Goal: Communication & Community: Participate in discussion

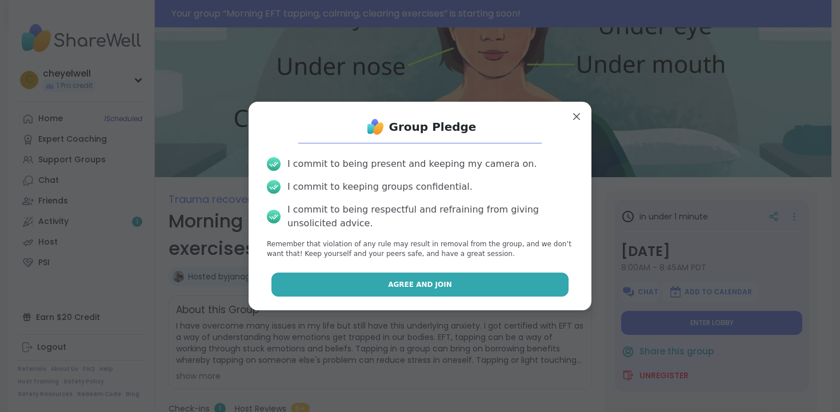
click at [420, 288] on span "Agree and Join" at bounding box center [420, 284] width 64 height 10
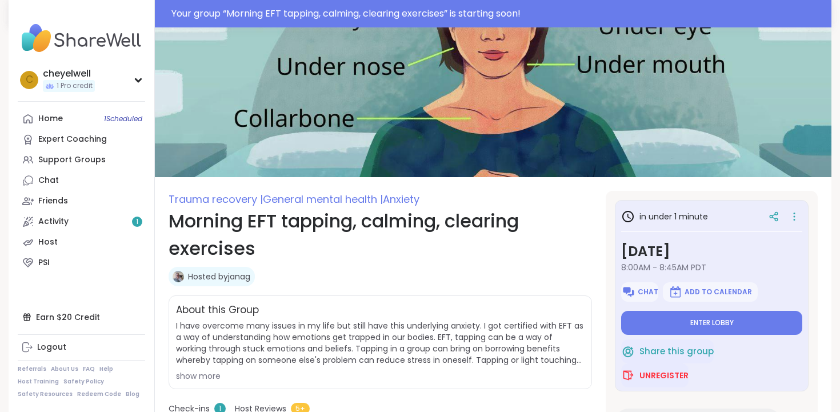
type textarea "*"
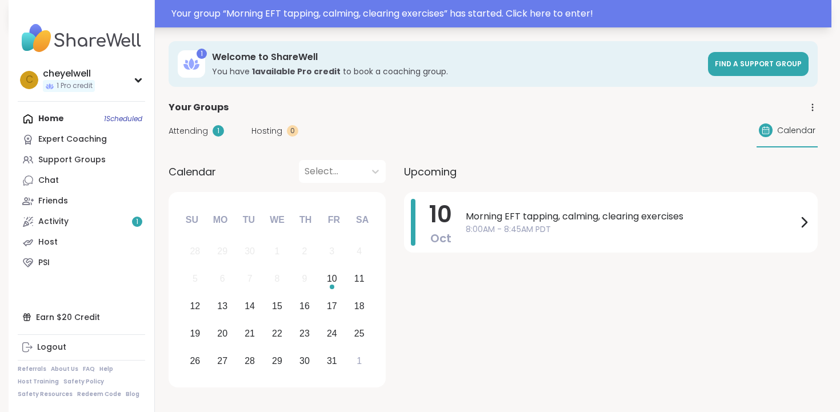
click at [538, 18] on div "Your group “ Morning EFT tapping, calming, clearing exercises ” has started. Cl…" at bounding box center [497, 14] width 653 height 14
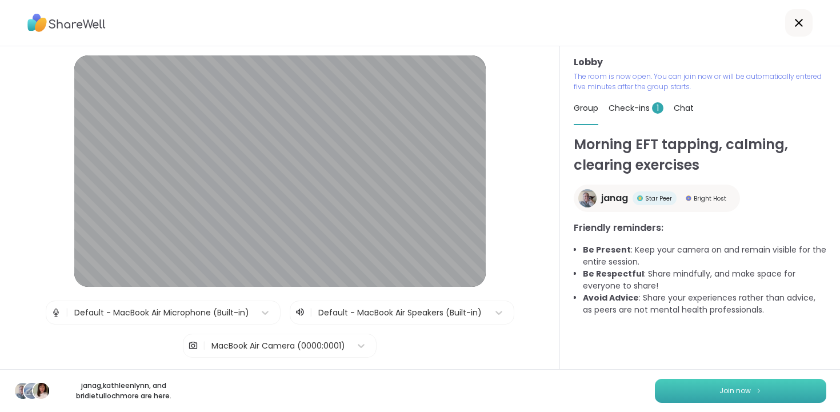
click at [733, 393] on span "Join now" at bounding box center [735, 391] width 31 height 10
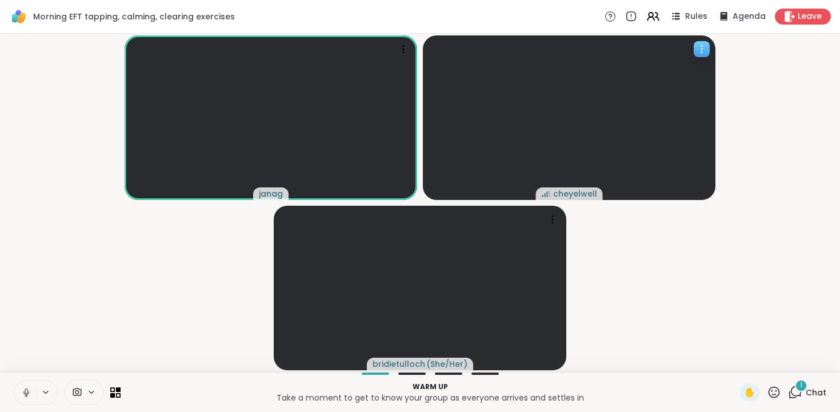
click at [521, 107] on video at bounding box center [569, 117] width 293 height 165
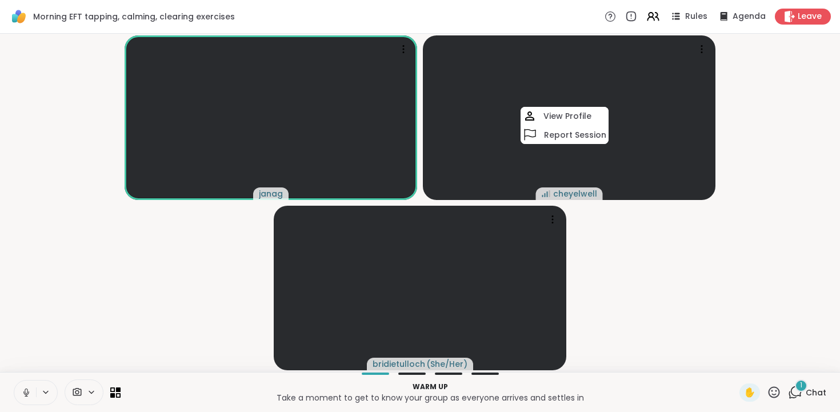
click at [35, 390] on button at bounding box center [25, 393] width 22 height 24
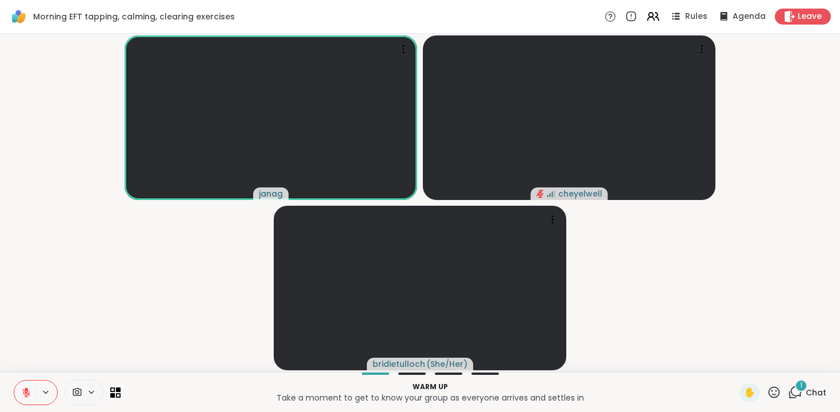
click at [806, 386] on div "1" at bounding box center [801, 386] width 13 height 13
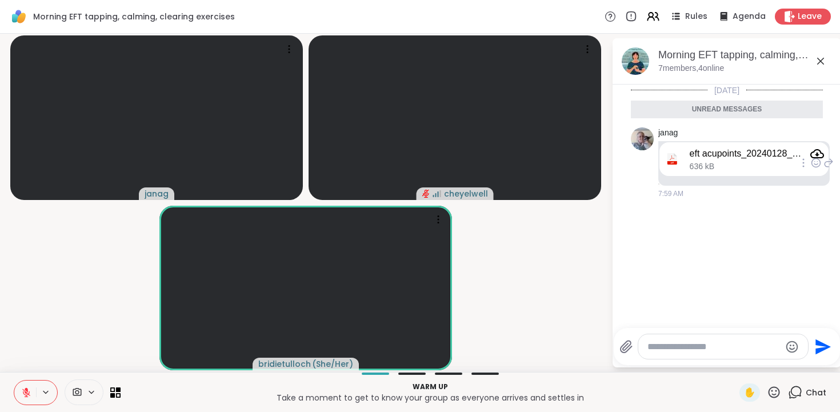
click at [754, 164] on div "eft acupoints_20240128_0001.pdf 636 kB" at bounding box center [757, 159] width 134 height 25
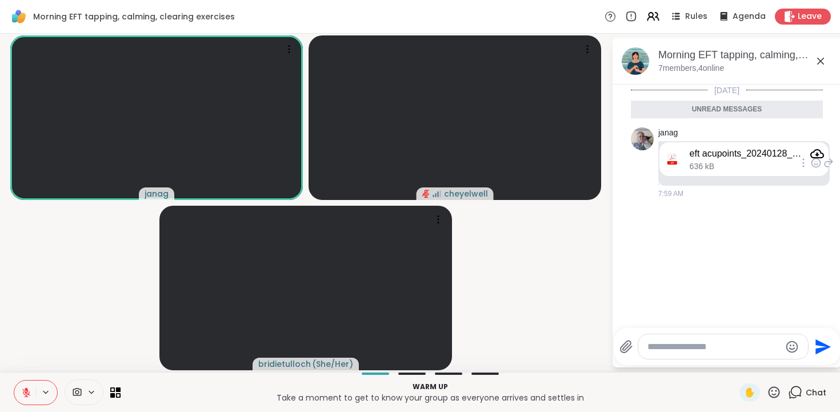
click at [744, 159] on div "eft acupoints_20240128_0001.pdf" at bounding box center [757, 154] width 134 height 14
click at [818, 153] on icon "Attachment" at bounding box center [817, 154] width 14 height 14
click at [28, 386] on button at bounding box center [25, 393] width 22 height 24
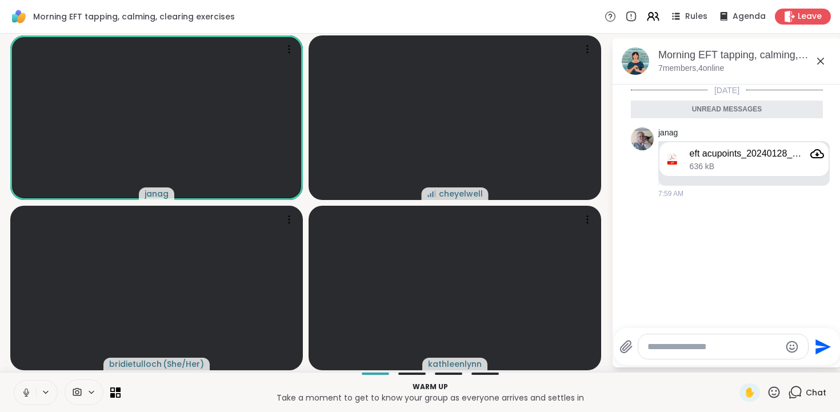
click at [31, 392] on icon at bounding box center [26, 393] width 10 height 10
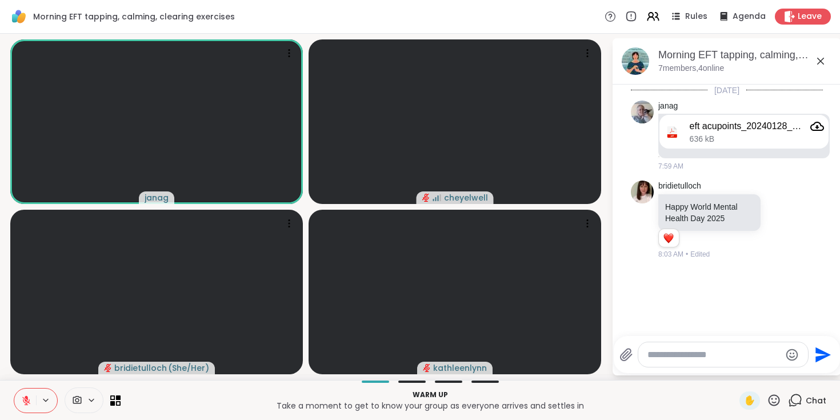
click at [825, 60] on icon at bounding box center [821, 61] width 14 height 14
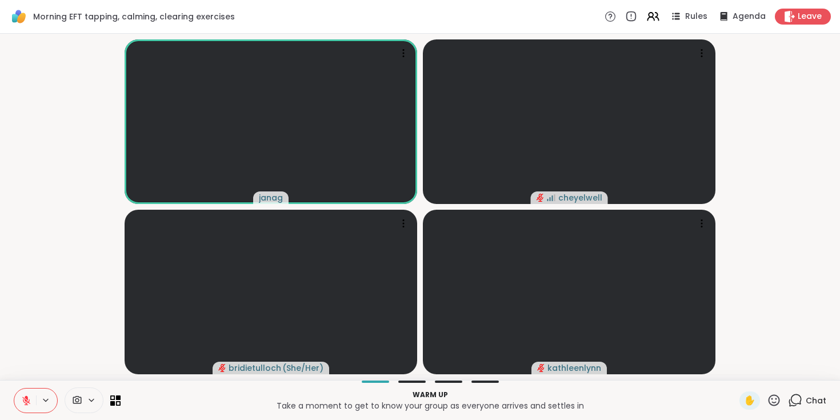
click at [416, 384] on div "Warm up Take a moment to get to know your group as everyone arrives and settles…" at bounding box center [420, 400] width 840 height 40
click at [416, 382] on div at bounding box center [411, 382] width 27 height 2
click at [31, 396] on button at bounding box center [25, 401] width 22 height 24
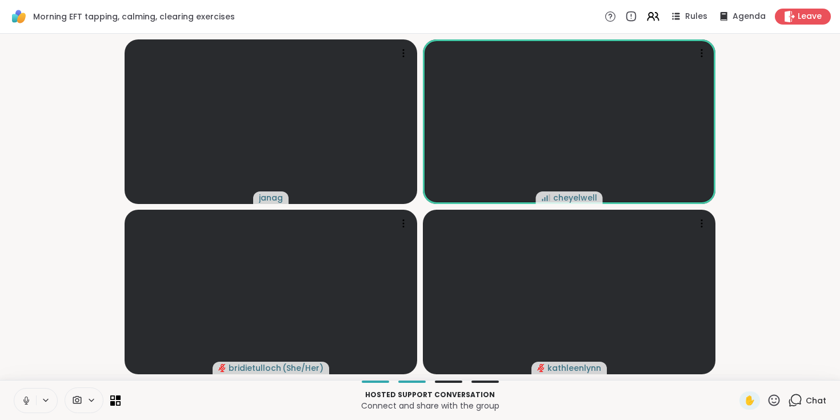
click at [21, 401] on icon at bounding box center [26, 401] width 10 height 10
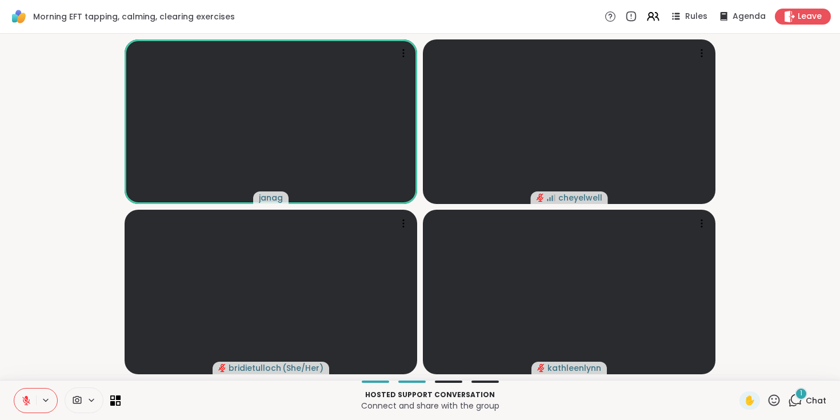
click at [797, 398] on icon at bounding box center [795, 400] width 14 height 14
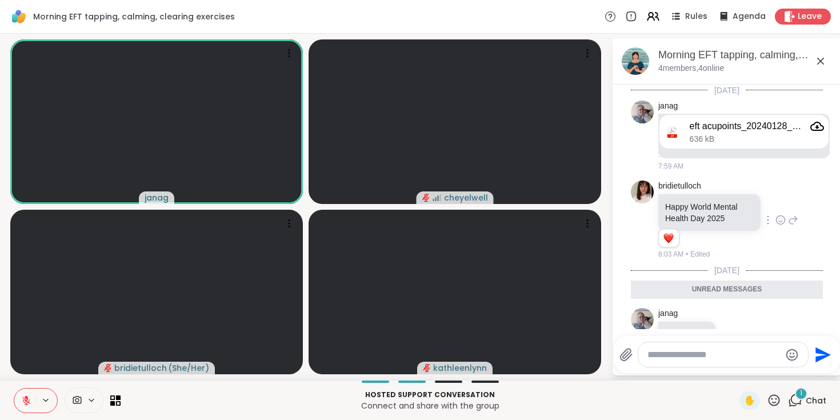
scroll to position [35, 0]
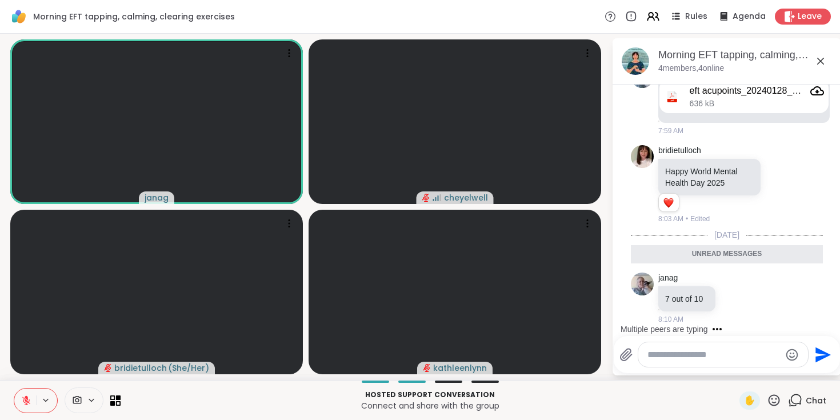
click at [680, 360] on textarea "Type your message" at bounding box center [714, 354] width 133 height 11
type textarea "**********"
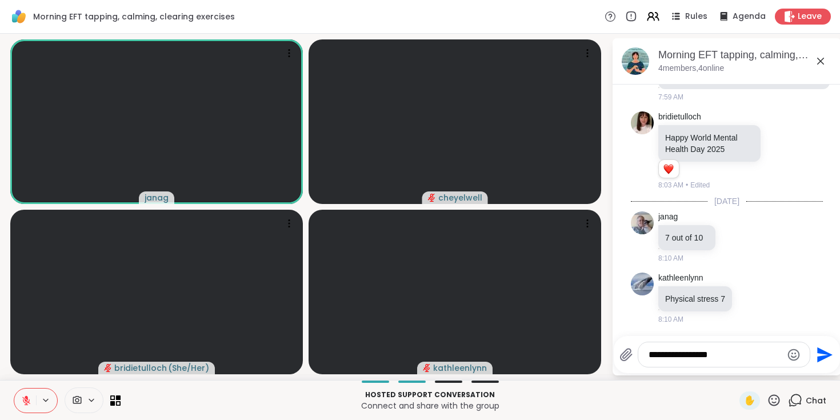
scroll to position [153, 0]
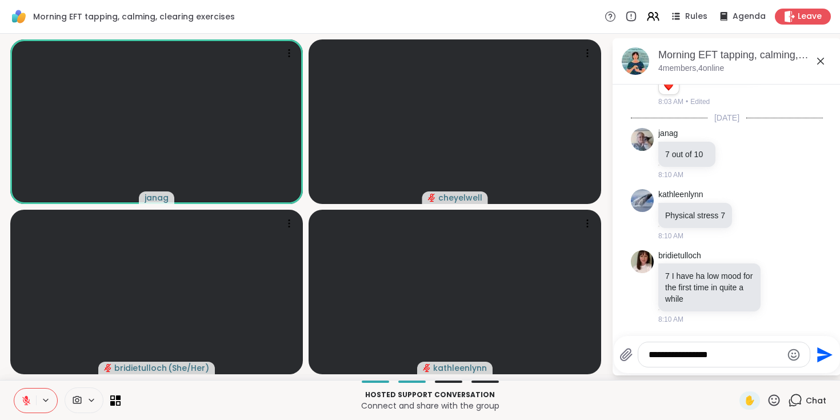
drag, startPoint x: 689, startPoint y: 356, endPoint x: 706, endPoint y: 356, distance: 16.6
click at [689, 356] on textarea "**********" at bounding box center [715, 354] width 133 height 11
click at [737, 356] on textarea "**********" at bounding box center [715, 354] width 133 height 11
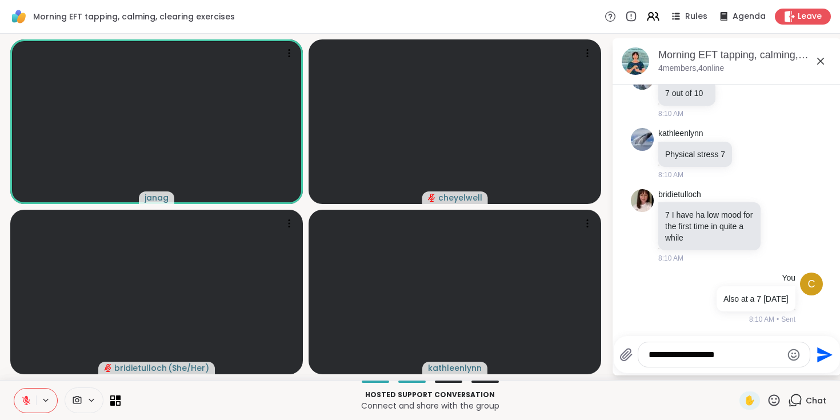
type textarea "**********"
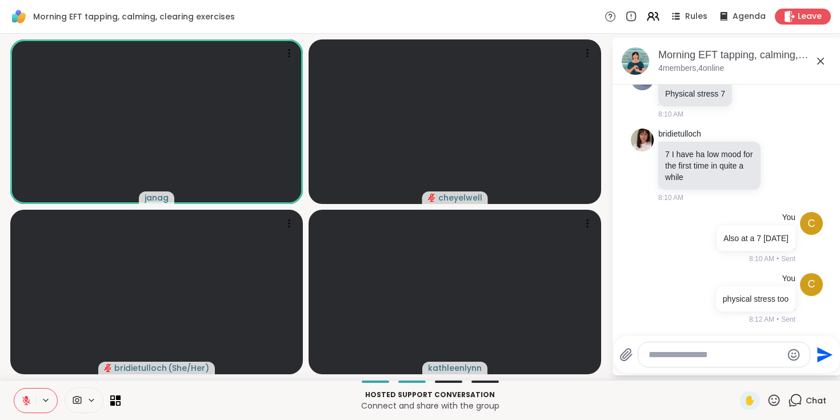
click at [23, 398] on icon at bounding box center [26, 401] width 8 height 8
click at [20, 397] on button at bounding box center [25, 401] width 22 height 24
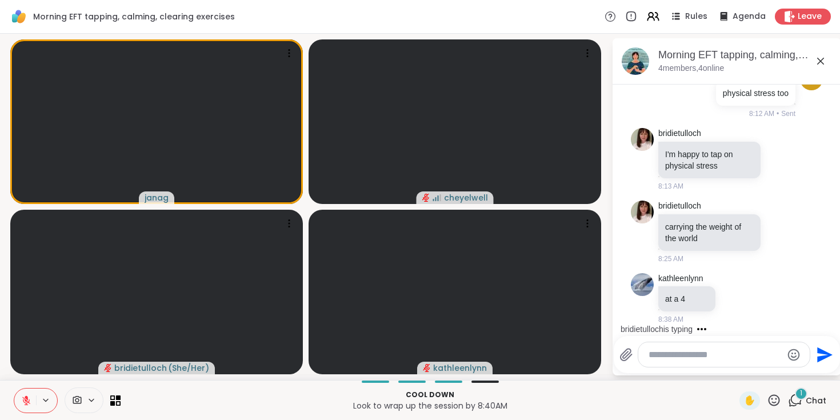
scroll to position [541, 0]
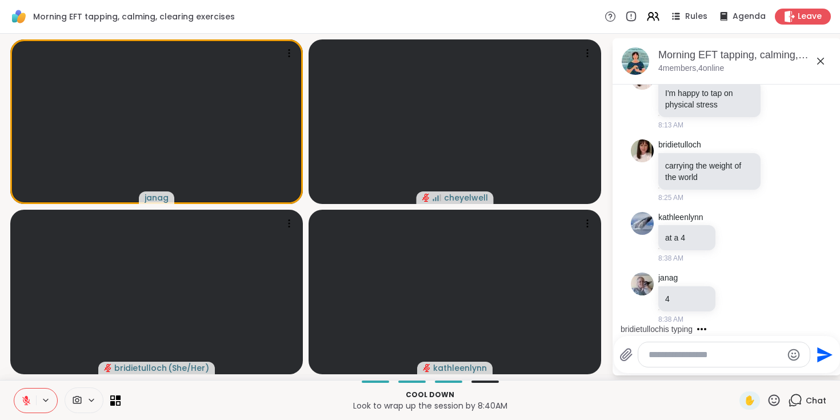
click at [682, 353] on textarea "Type your message" at bounding box center [715, 354] width 133 height 11
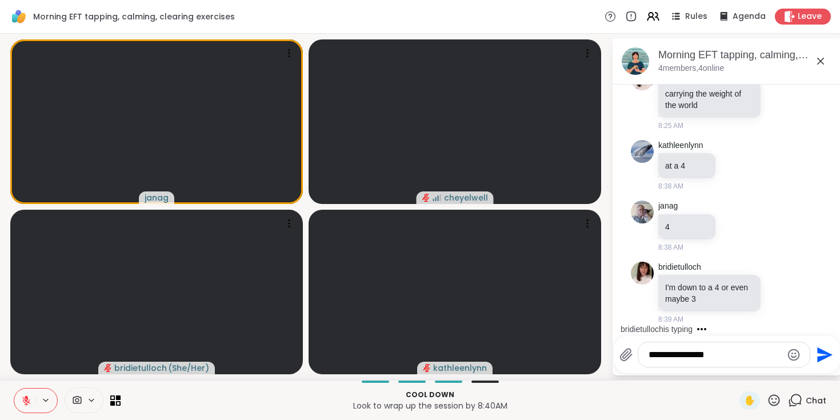
type textarea "**********"
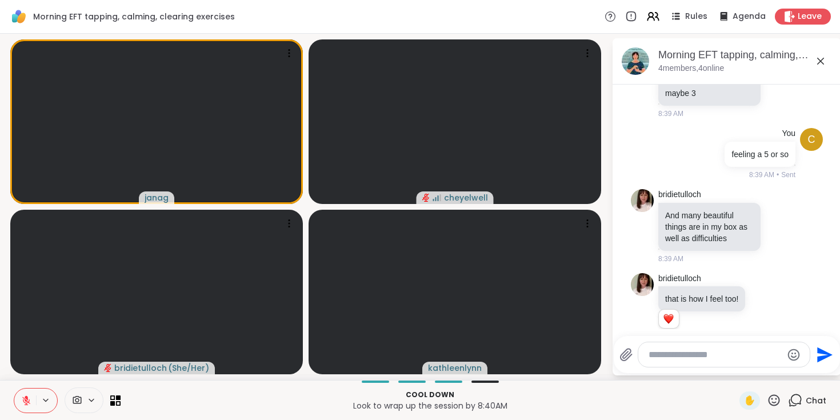
scroll to position [836, 0]
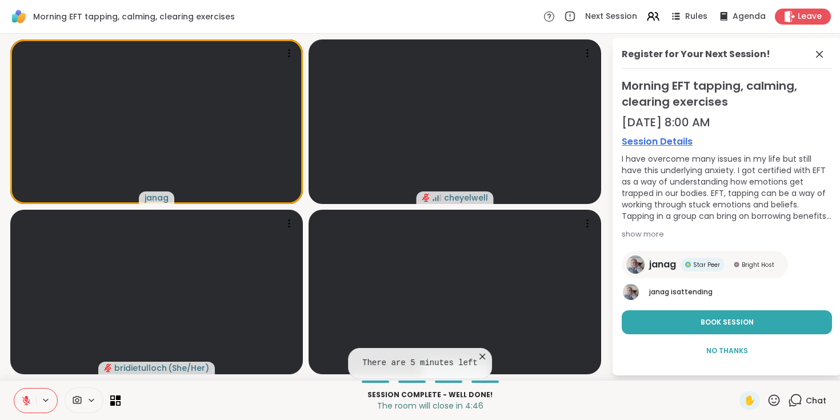
click at [482, 357] on icon at bounding box center [483, 357] width 6 height 6
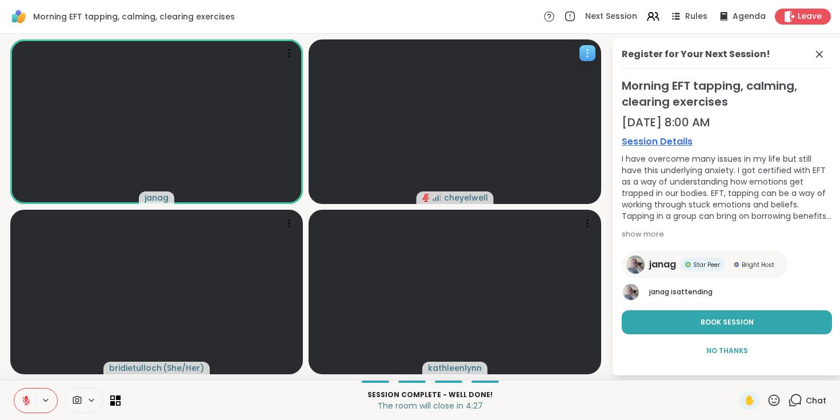
click at [588, 57] on icon at bounding box center [587, 52] width 11 height 11
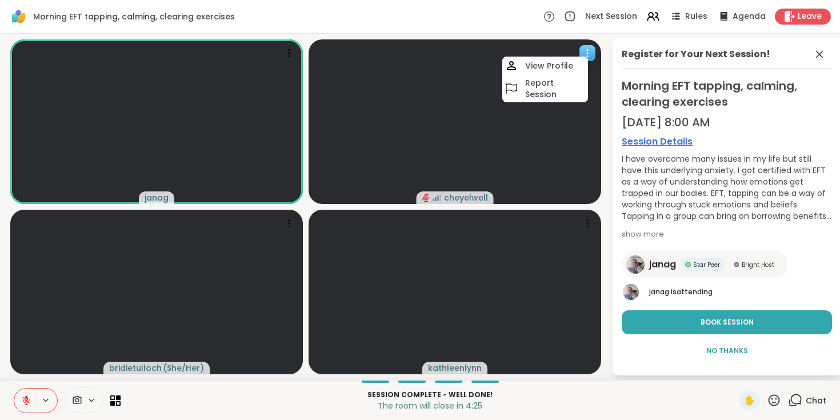
click at [553, 134] on video at bounding box center [455, 121] width 293 height 165
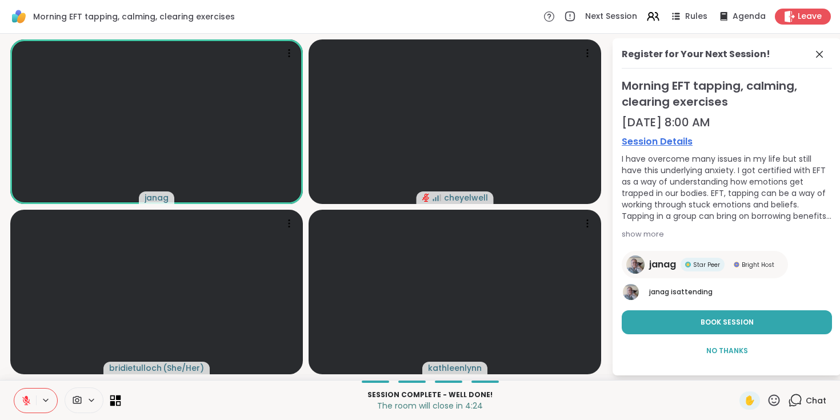
click at [117, 400] on icon at bounding box center [115, 400] width 11 height 11
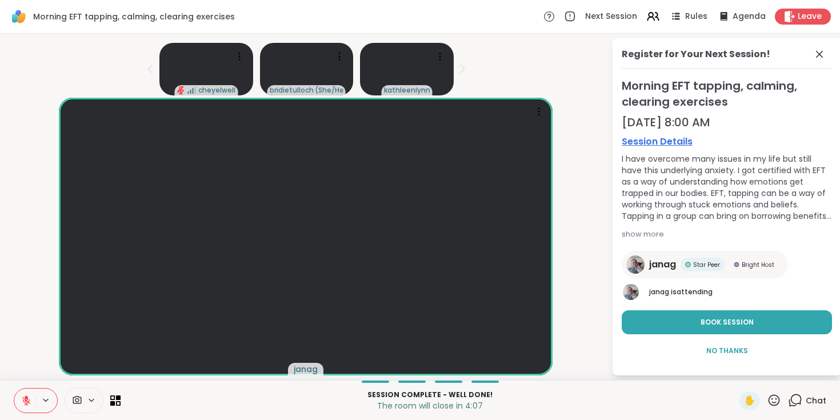
click at [777, 400] on icon at bounding box center [774, 400] width 14 height 14
click at [648, 233] on div "show more" at bounding box center [727, 234] width 210 height 11
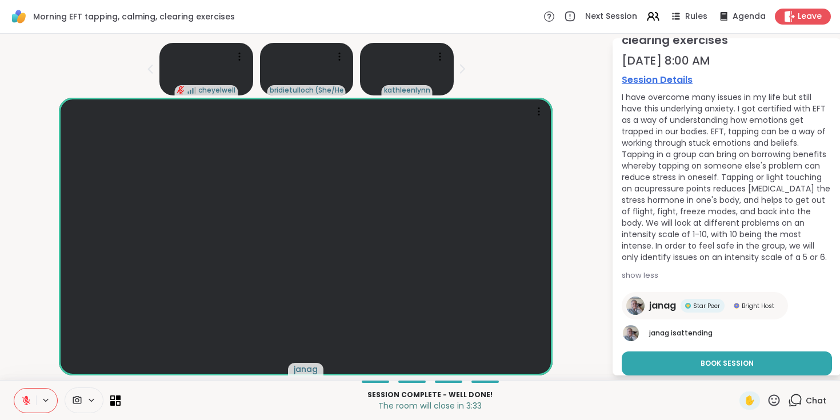
scroll to position [78, 0]
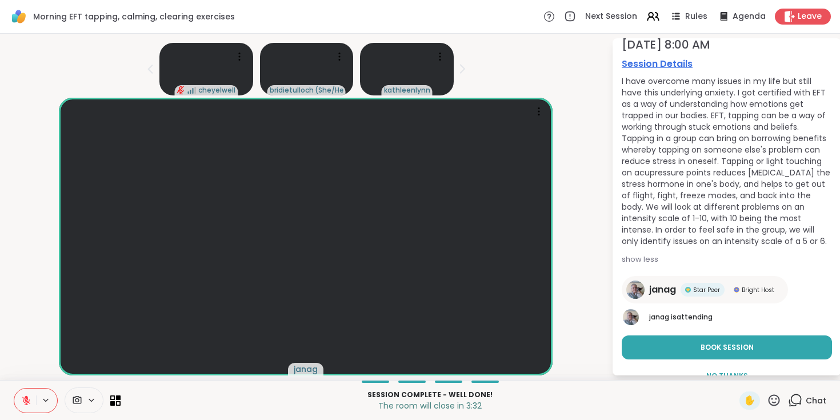
click at [749, 151] on div "I have overcome many issues in my life but still have this underlying anxiety. …" at bounding box center [727, 160] width 210 height 171
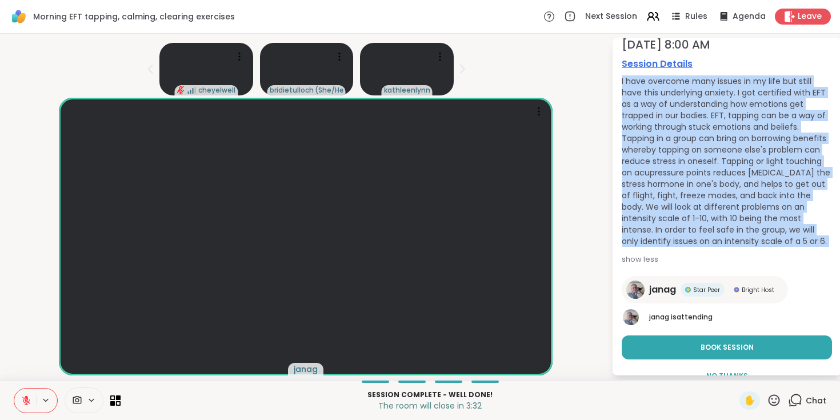
click at [749, 151] on div "I have overcome many issues in my life but still have this underlying anxiety. …" at bounding box center [727, 160] width 210 height 171
click at [782, 221] on div "I have overcome many issues in my life but still have this underlying anxiety. …" at bounding box center [727, 160] width 210 height 171
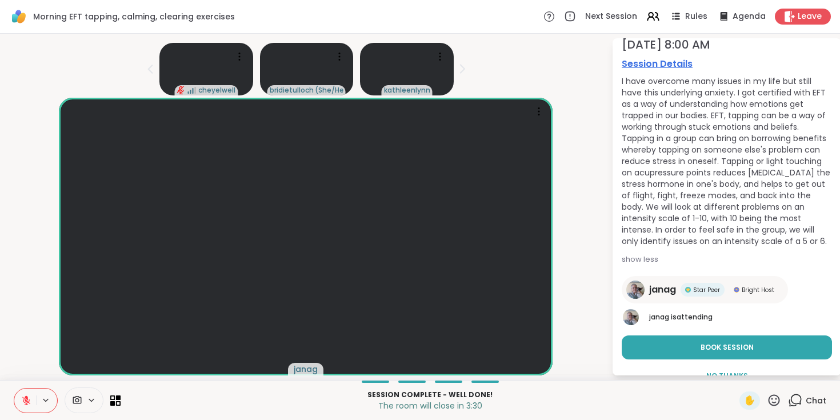
scroll to position [99, 0]
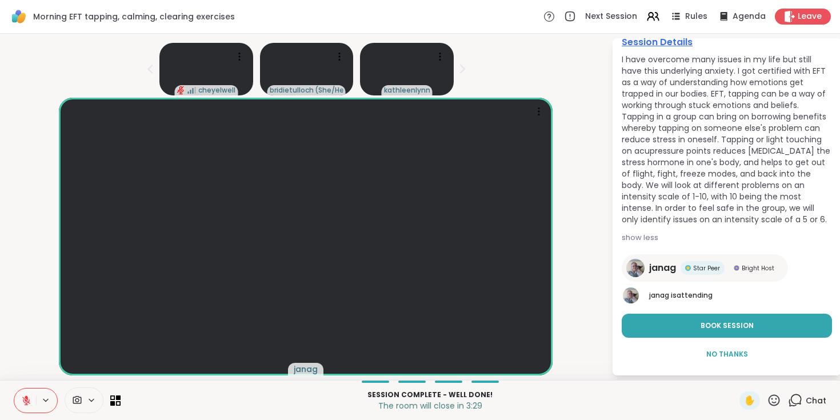
click at [752, 182] on div "I have overcome many issues in my life but still have this underlying anxiety. …" at bounding box center [727, 139] width 210 height 171
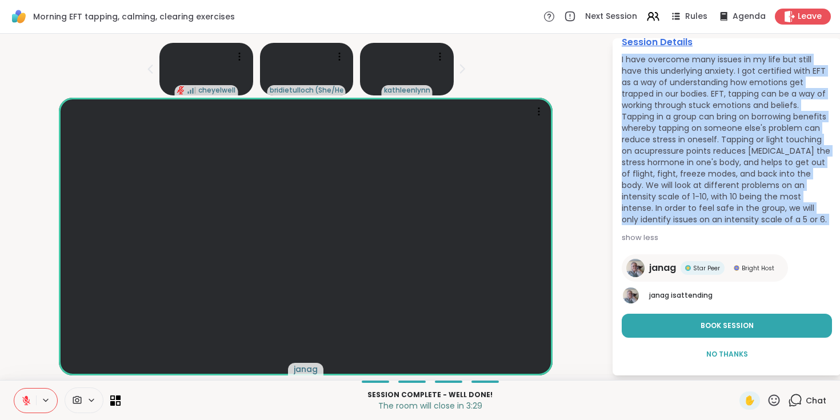
click at [752, 182] on div "I have overcome many issues in my life but still have this underlying anxiety. …" at bounding box center [727, 139] width 210 height 171
click at [765, 187] on div "I have overcome many issues in my life but still have this underlying anxiety. …" at bounding box center [727, 139] width 210 height 171
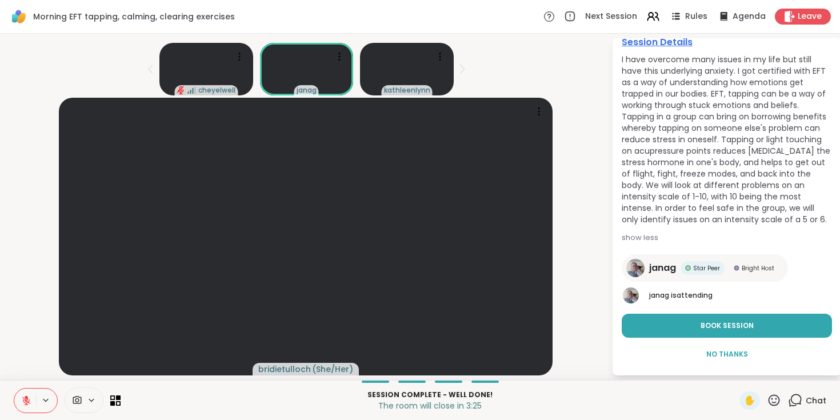
click at [713, 198] on div "I have overcome many issues in my life but still have this underlying anxiety. …" at bounding box center [727, 139] width 210 height 171
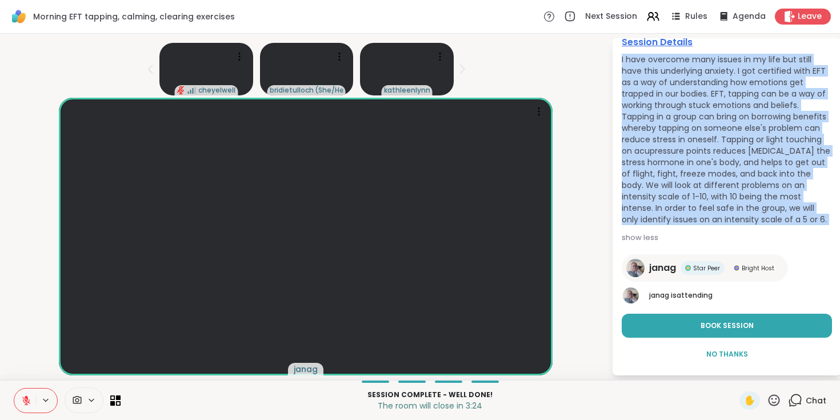
click at [713, 198] on div "I have overcome many issues in my life but still have this underlying anxiety. …" at bounding box center [727, 139] width 210 height 171
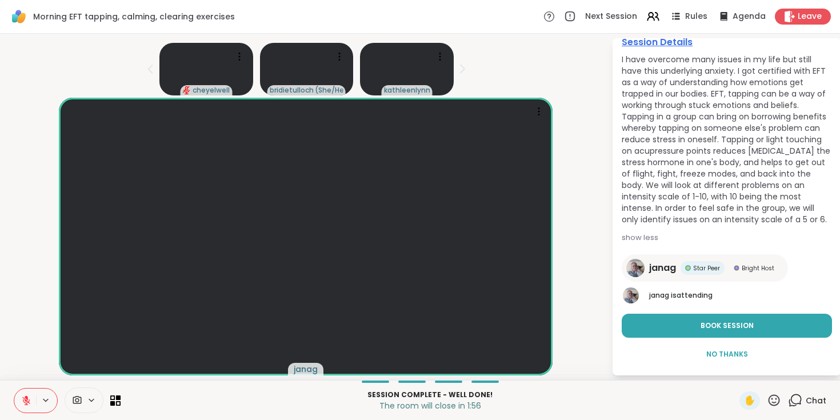
click at [798, 404] on icon at bounding box center [796, 399] width 11 height 10
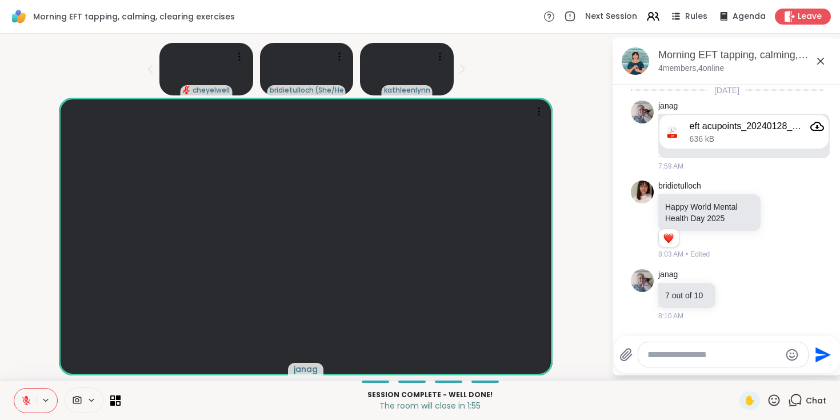
scroll to position [824, 0]
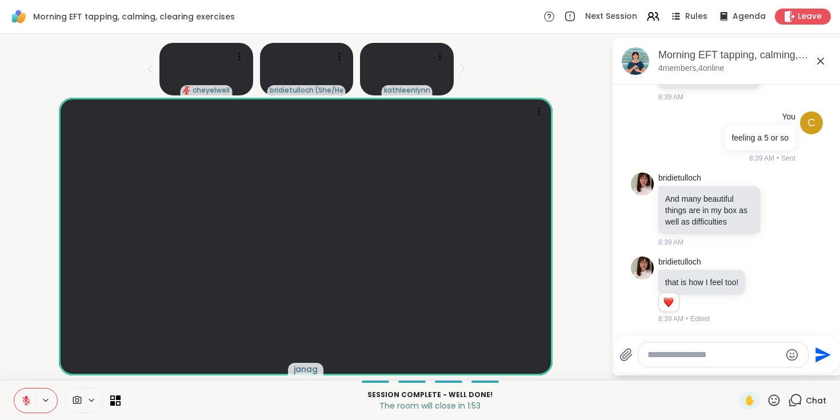
click at [654, 349] on textarea "Type your message" at bounding box center [714, 354] width 133 height 11
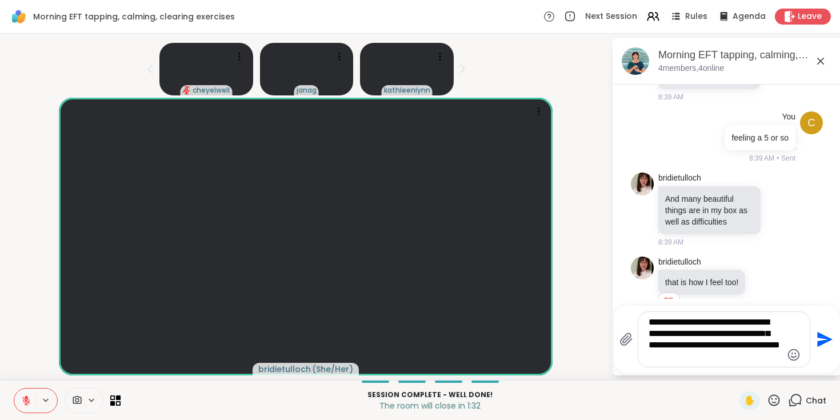
click at [668, 334] on textarea "**********" at bounding box center [715, 340] width 133 height 46
click at [693, 322] on textarea "**********" at bounding box center [715, 340] width 133 height 46
click at [753, 358] on textarea "**********" at bounding box center [715, 340] width 133 height 46
click at [708, 357] on textarea "**********" at bounding box center [715, 340] width 133 height 46
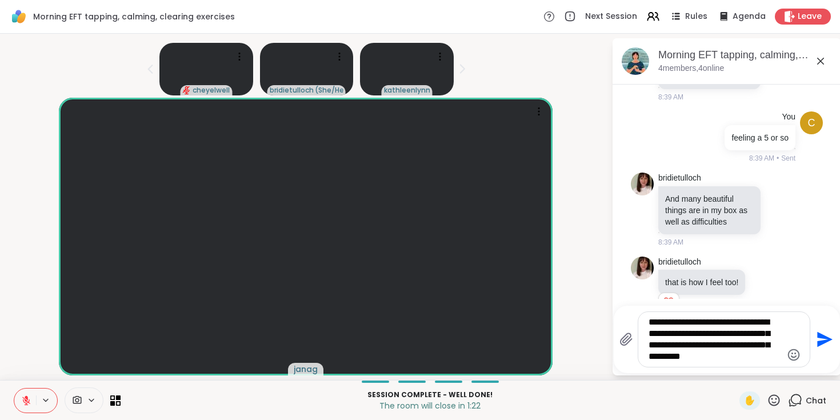
type textarea "**********"
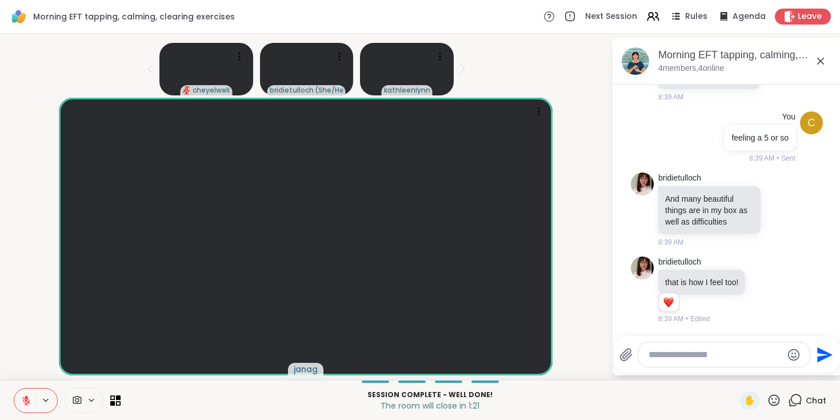
scroll to position [942, 0]
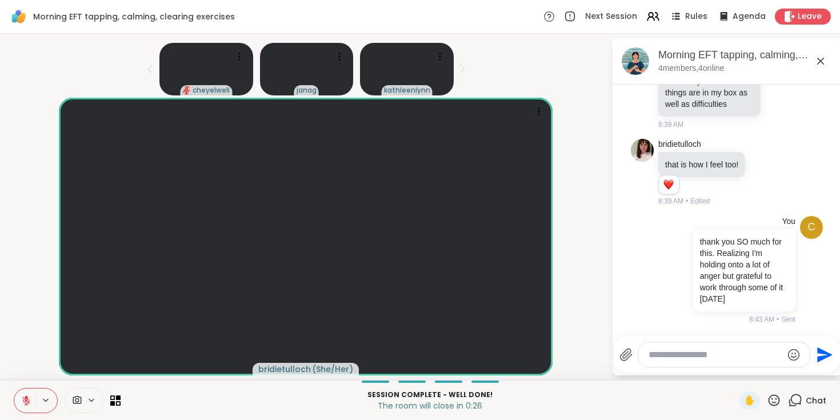
click at [779, 397] on icon at bounding box center [774, 399] width 11 height 11
click at [746, 369] on span "❤️" at bounding box center [740, 371] width 11 height 14
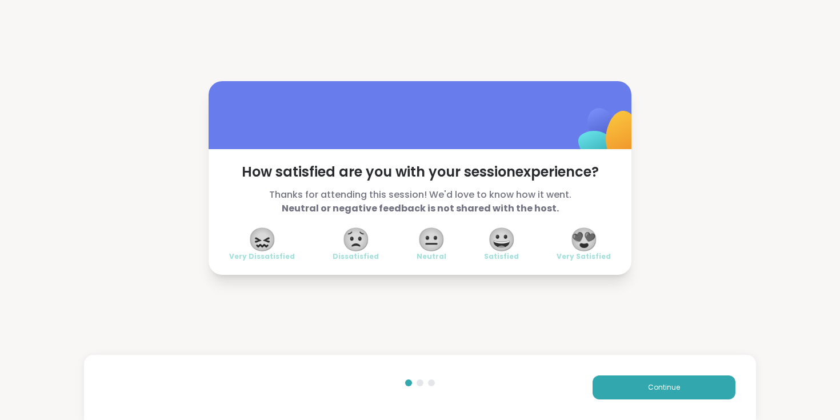
click at [595, 242] on span "😍" at bounding box center [584, 239] width 29 height 21
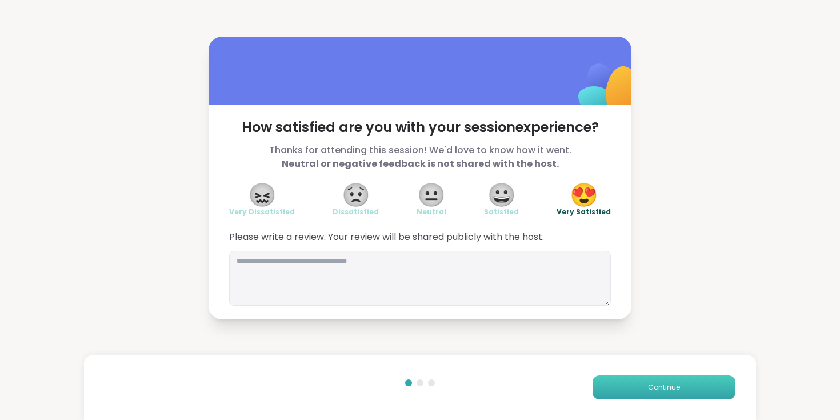
click at [645, 389] on button "Continue" at bounding box center [664, 388] width 143 height 24
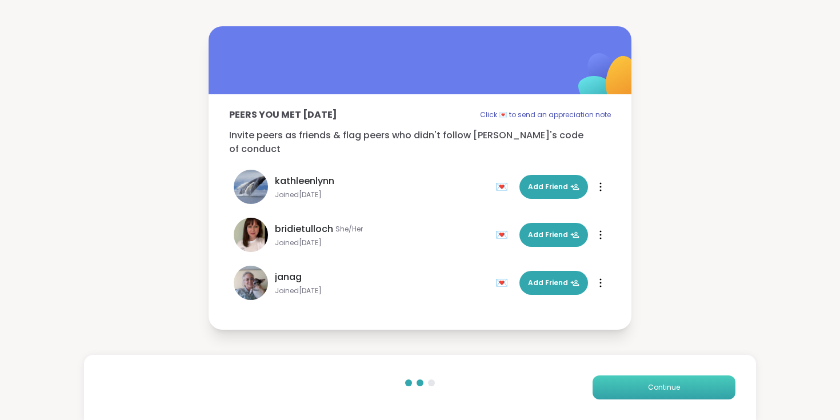
click at [648, 389] on button "Continue" at bounding box center [664, 388] width 143 height 24
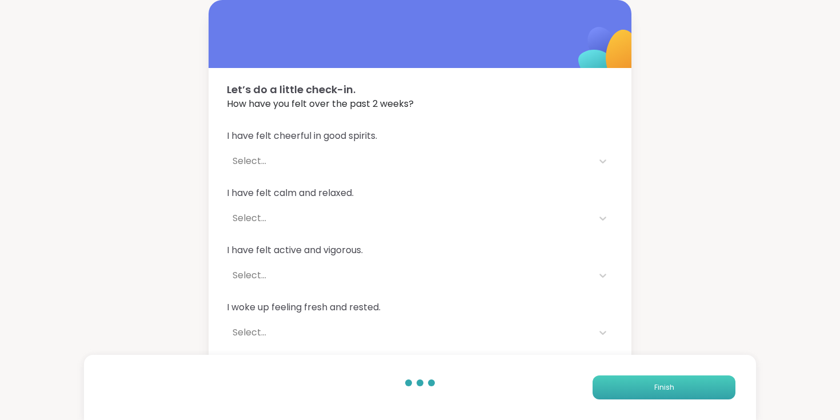
click at [648, 389] on button "Finish" at bounding box center [664, 388] width 143 height 24
